Goal: Contribute content

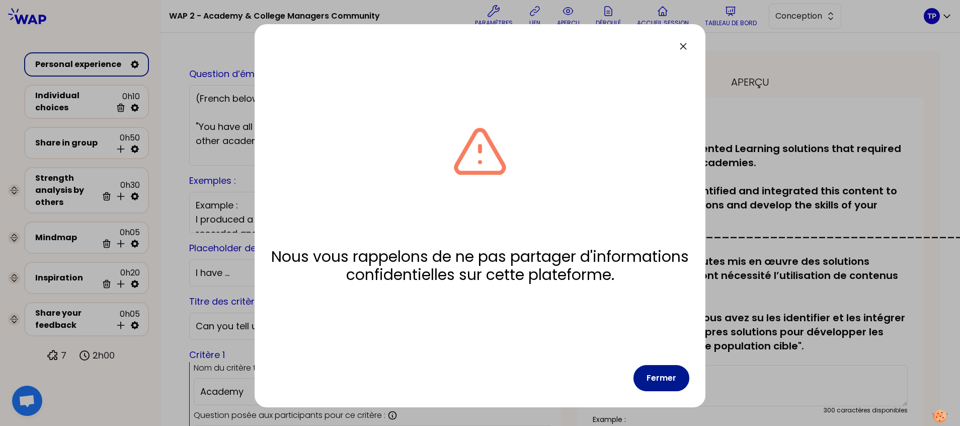
click at [655, 378] on button "Fermer" at bounding box center [662, 378] width 56 height 26
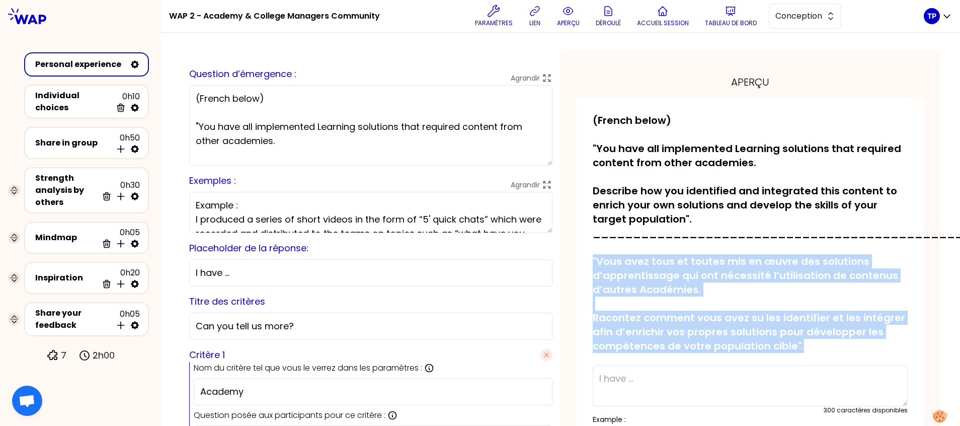
drag, startPoint x: 588, startPoint y: 260, endPoint x: 802, endPoint y: 354, distance: 233.1
click at [802, 354] on div "sauvegardé (French below) "You have all implemented Learning solutions that req…" at bounding box center [750, 288] width 315 height 351
copy p ""Vous avez tous et toutes mis en œuvre des solutions d’apprentissage qui ont né…"
